Goal: Find specific page/section

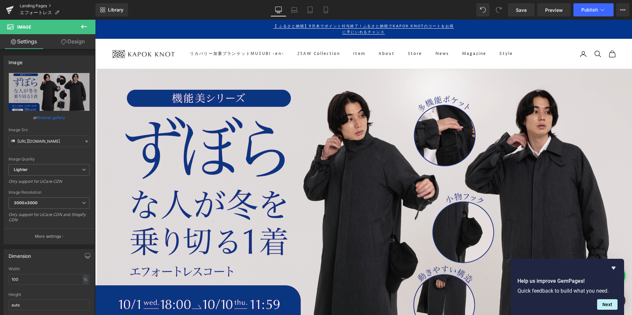
click at [24, 7] on link "Landing Pages" at bounding box center [58, 5] width 76 height 5
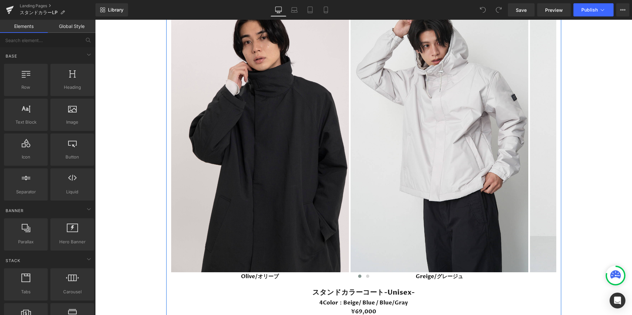
scroll to position [2093, 0]
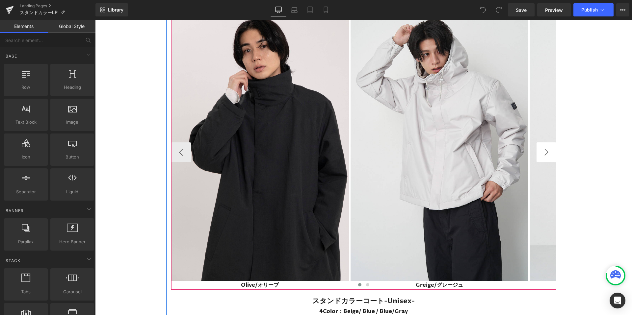
click at [547, 155] on button "›" at bounding box center [546, 152] width 20 height 20
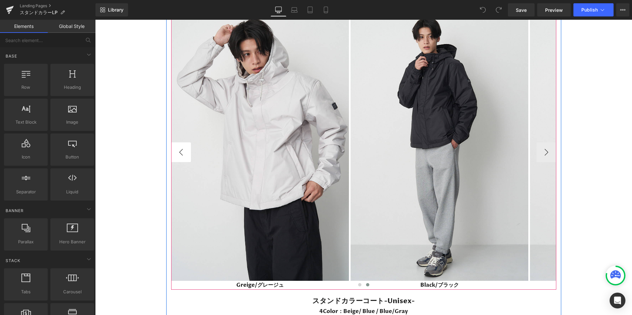
click at [179, 156] on button "‹" at bounding box center [181, 152] width 20 height 20
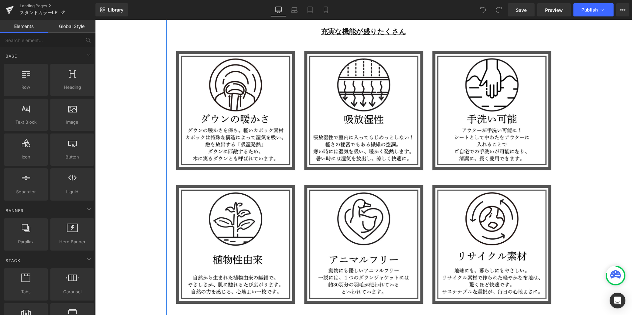
scroll to position [1790, 0]
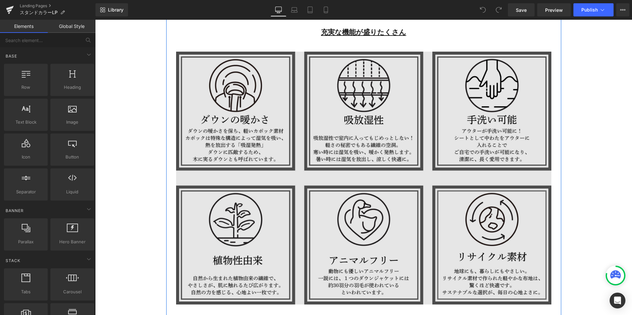
click at [395, 185] on img at bounding box center [363, 178] width 375 height 253
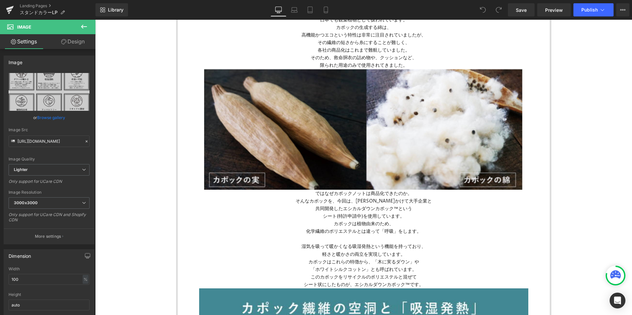
scroll to position [969, 0]
